Goal: Information Seeking & Learning: Learn about a topic

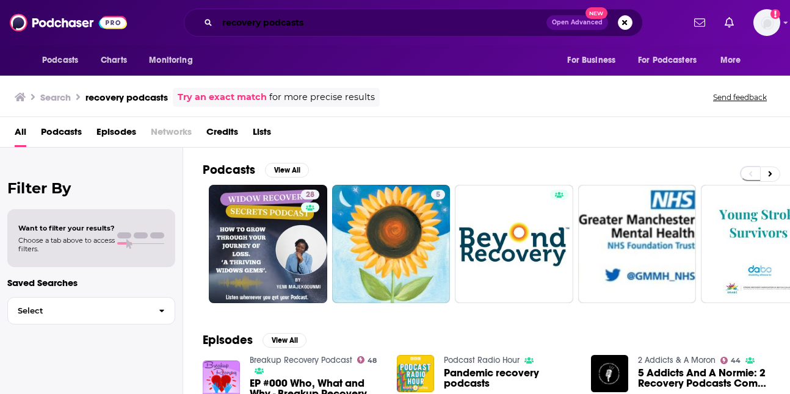
click at [457, 26] on input "recovery podcasts" at bounding box center [381, 23] width 329 height 20
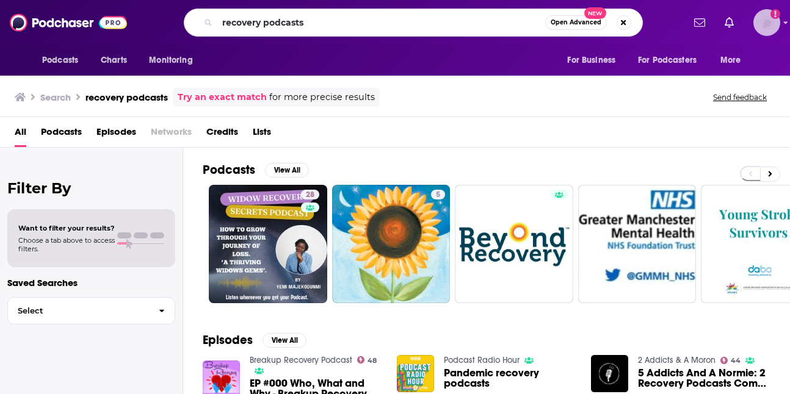
click at [777, 18] on icon "Add a profile image" at bounding box center [776, 14] width 10 height 10
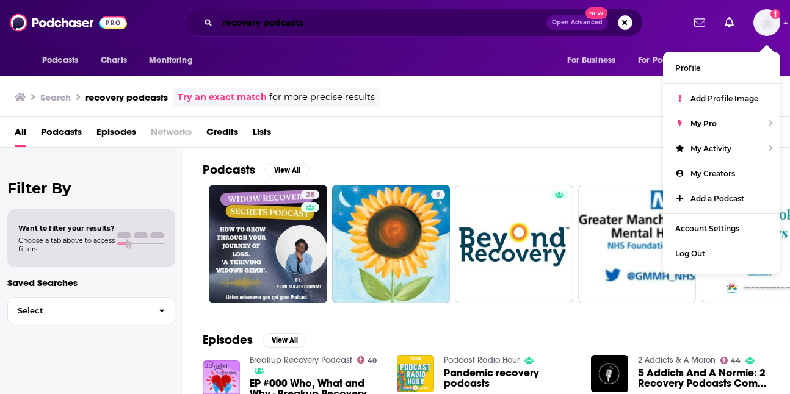
click at [435, 28] on input "recovery podcasts" at bounding box center [381, 23] width 329 height 20
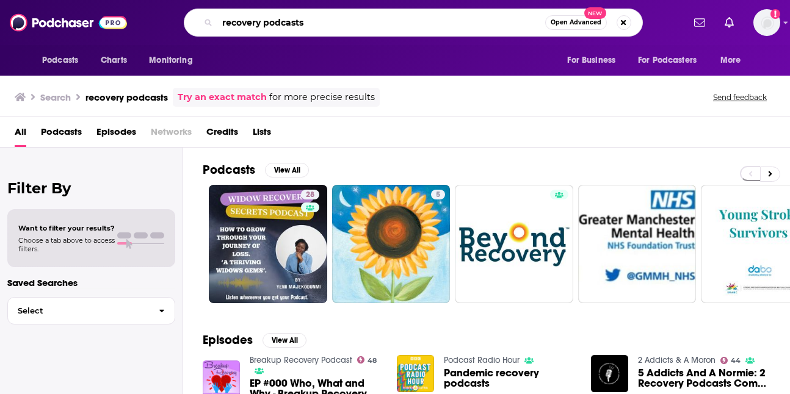
click at [435, 28] on input "recovery podcasts" at bounding box center [381, 23] width 328 height 20
type input "win [DATE]"
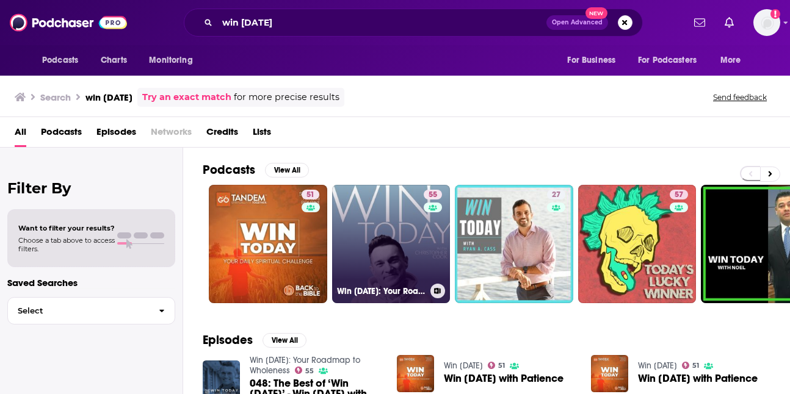
click at [408, 234] on link "55 Win [DATE]: Your Roadmap to Wholeness" at bounding box center [391, 244] width 118 height 118
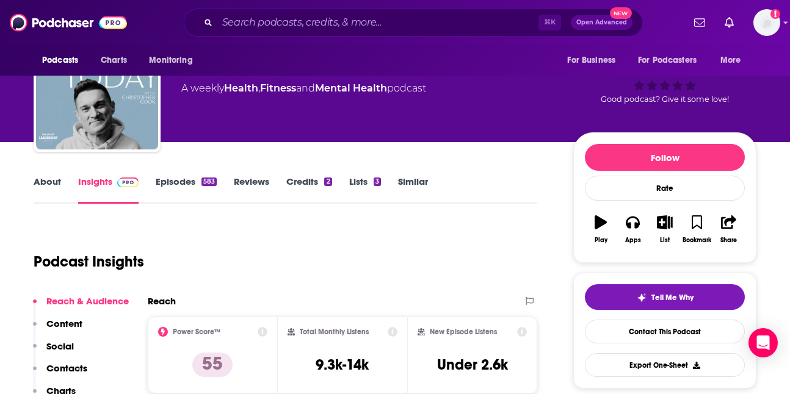
scroll to position [12, 0]
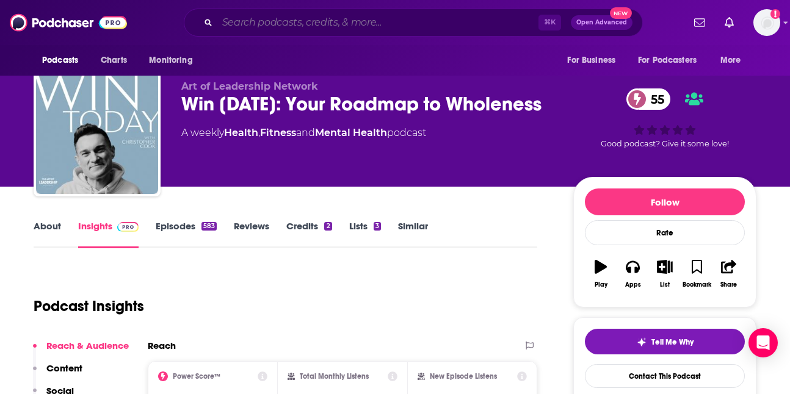
click at [300, 29] on input "Search podcasts, credits, & more..." at bounding box center [377, 23] width 321 height 20
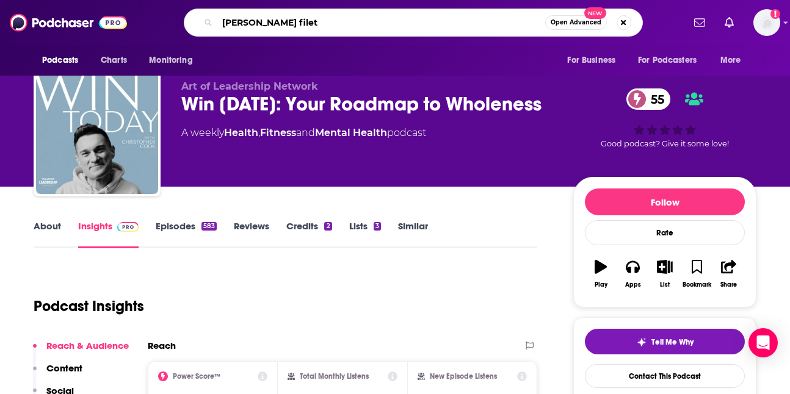
type input "[PERSON_NAME]"
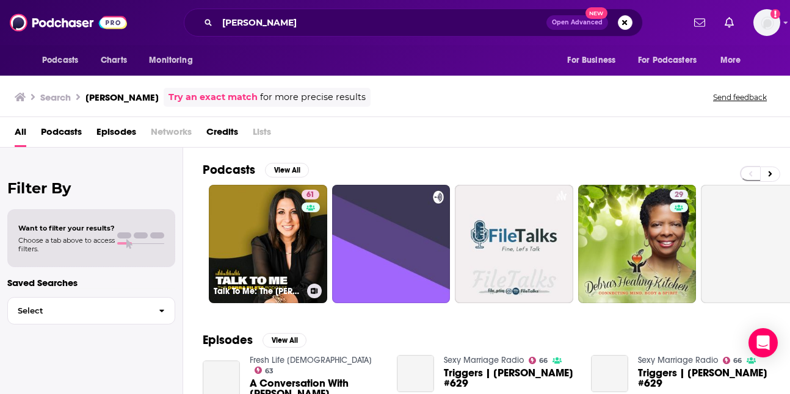
click at [272, 223] on link "61 Talk To Me: The [PERSON_NAME] Podcast" at bounding box center [268, 244] width 118 height 118
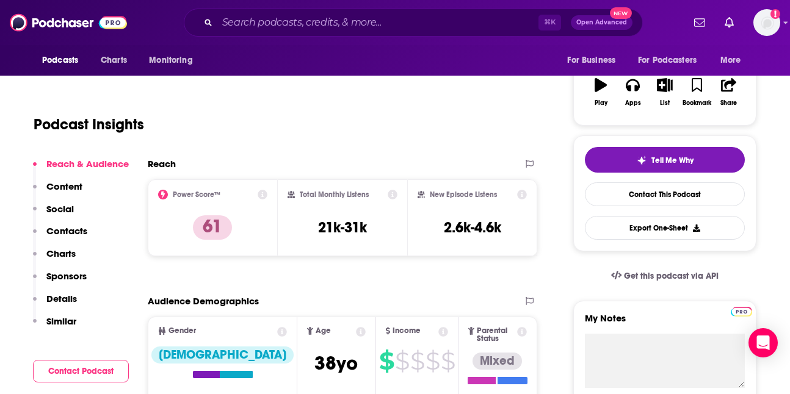
scroll to position [200, 0]
